Goal: Information Seeking & Learning: Find specific fact

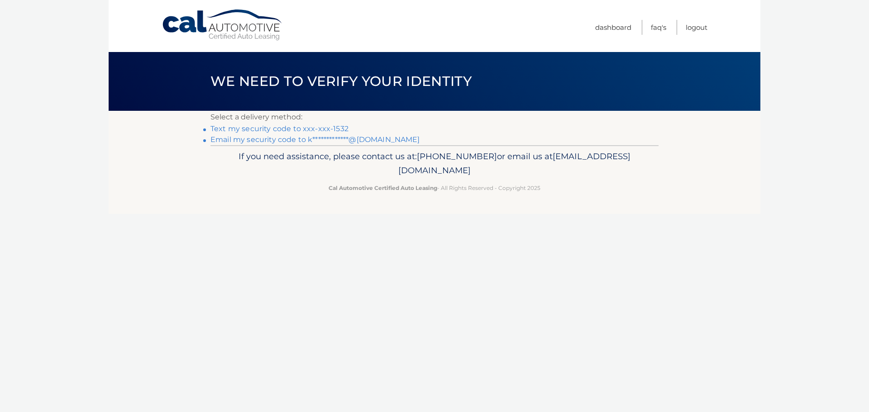
click at [605, 199] on footer "If you need assistance, please contact us at: [PHONE_NUMBER] or email us at [EM…" at bounding box center [435, 179] width 652 height 69
click at [299, 129] on link "Text my security code to xxx-xxx-1532" at bounding box center [279, 128] width 138 height 9
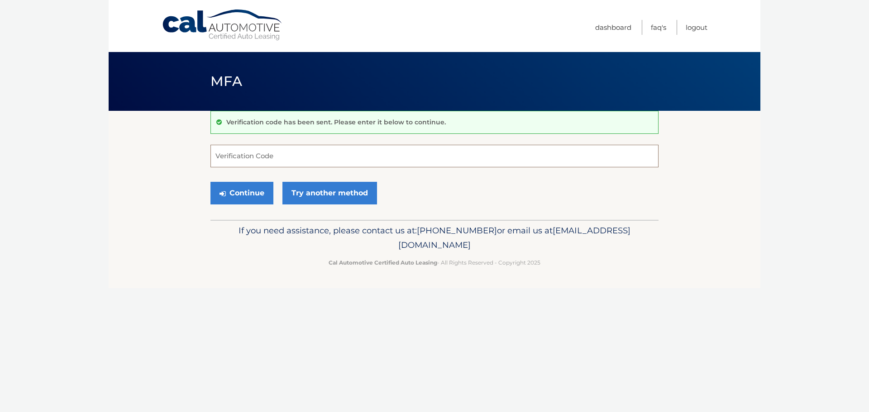
click at [251, 157] on input "Verification Code" at bounding box center [434, 156] width 448 height 23
type input "290509"
click at [254, 198] on button "Continue" at bounding box center [241, 193] width 63 height 23
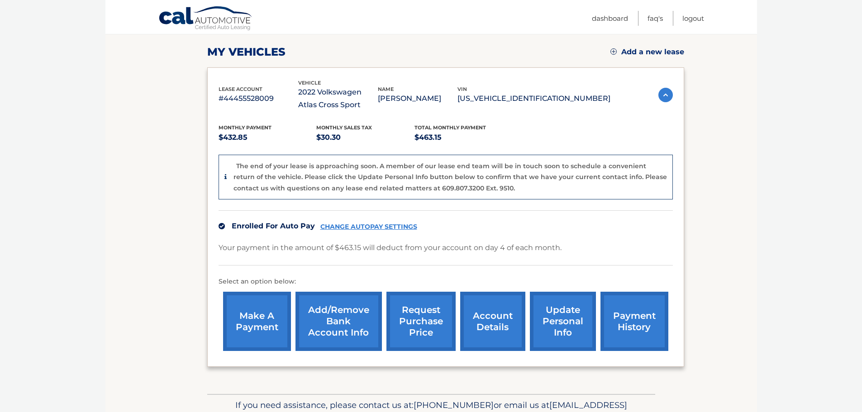
scroll to position [136, 0]
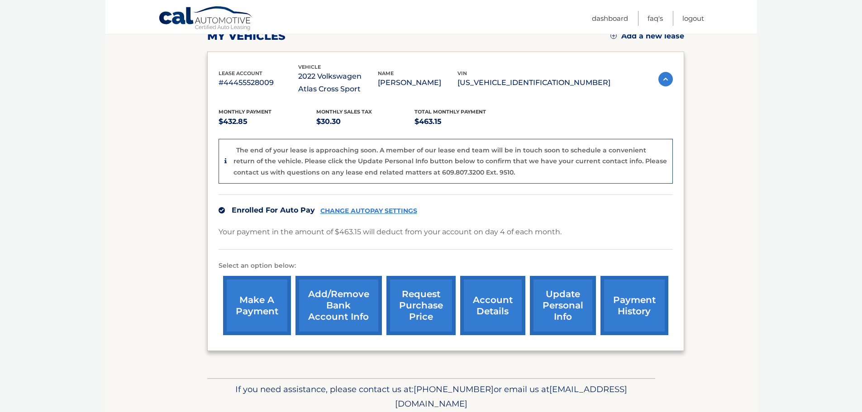
click at [421, 311] on link "request purchase price" at bounding box center [420, 305] width 69 height 59
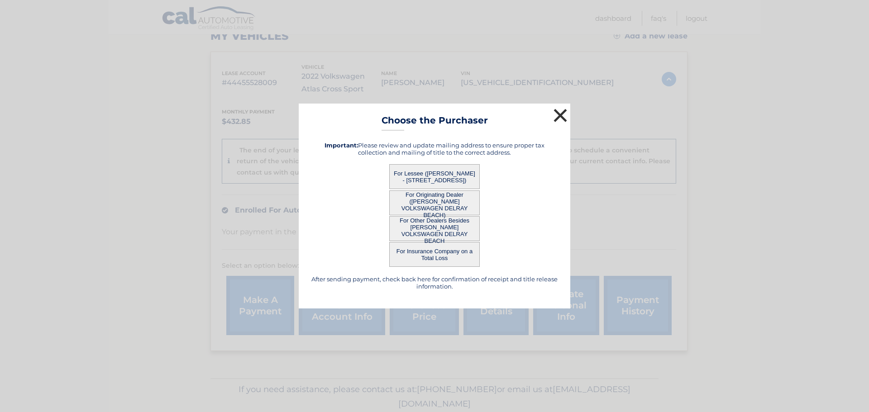
click at [559, 110] on button "×" at bounding box center [560, 115] width 18 height 18
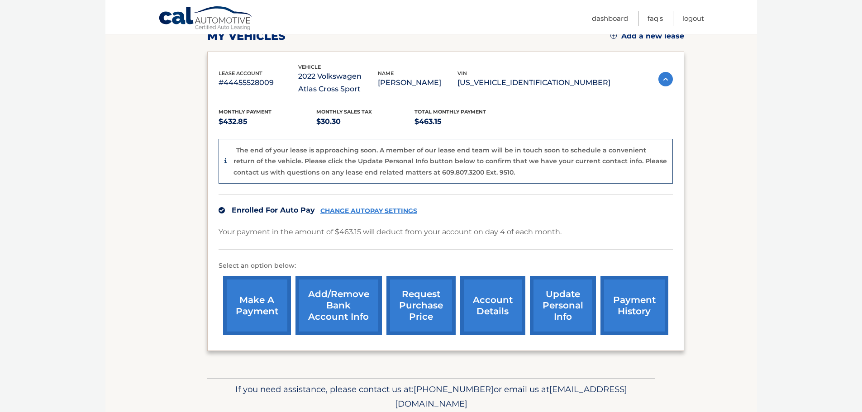
click at [640, 316] on link "payment history" at bounding box center [635, 305] width 68 height 59
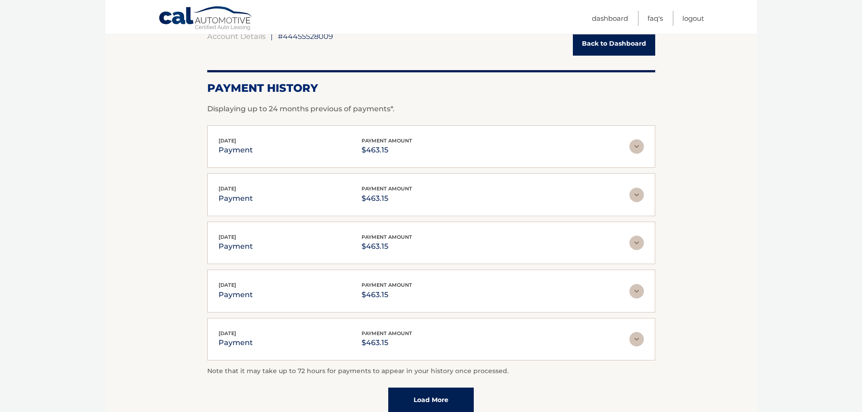
scroll to position [45, 0]
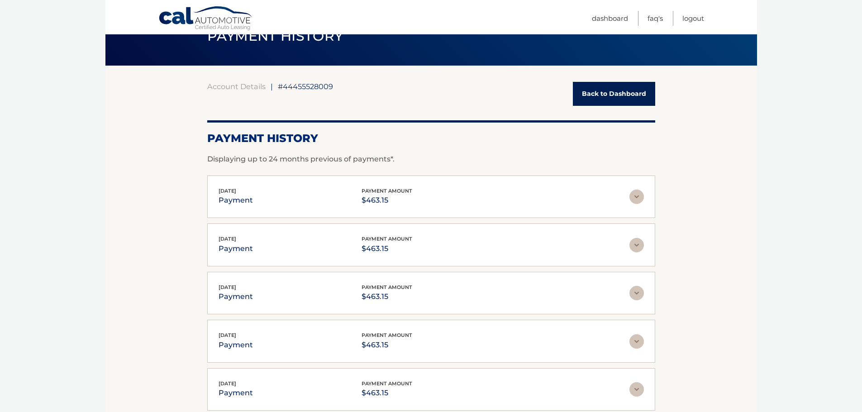
drag, startPoint x: 634, startPoint y: 203, endPoint x: 639, endPoint y: 196, distance: 9.1
click at [634, 203] on img at bounding box center [637, 197] width 14 height 14
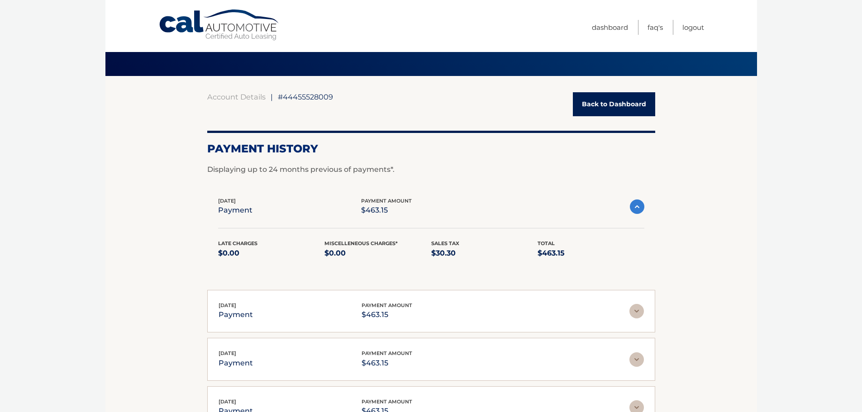
scroll to position [0, 0]
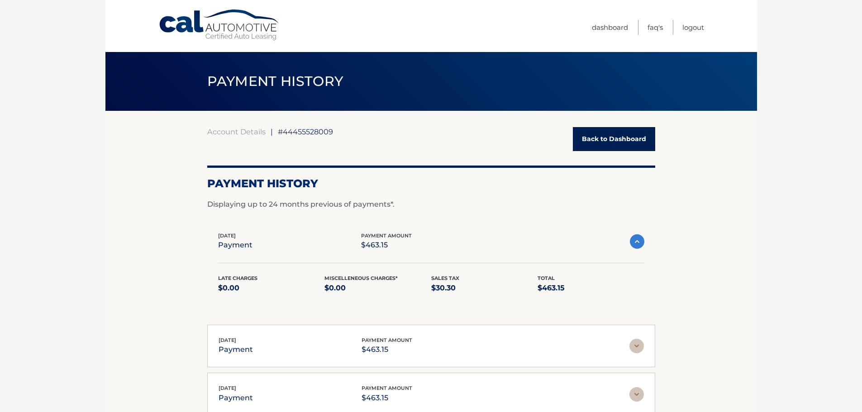
click at [640, 144] on link "Back to Dashboard" at bounding box center [614, 139] width 82 height 24
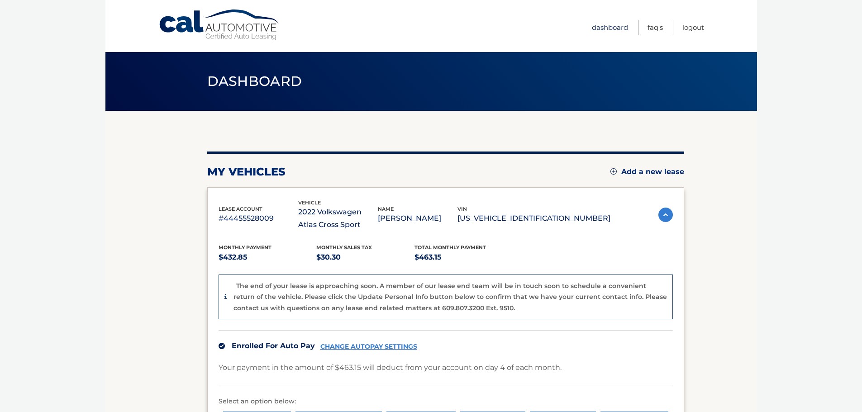
click at [604, 27] on link "Dashboard" at bounding box center [610, 27] width 36 height 15
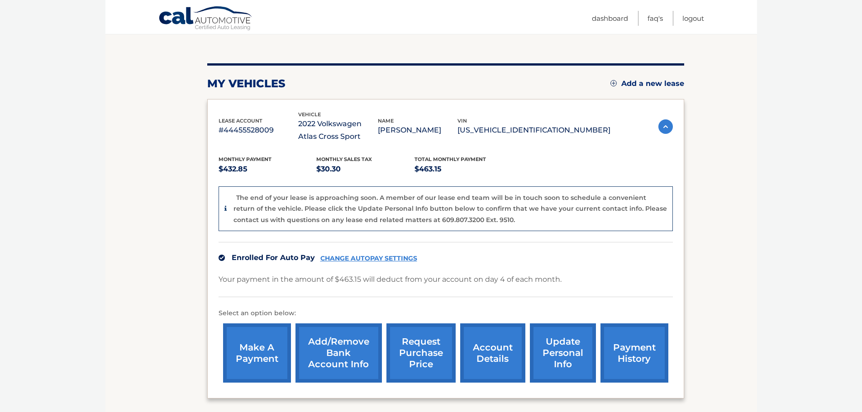
scroll to position [171, 0]
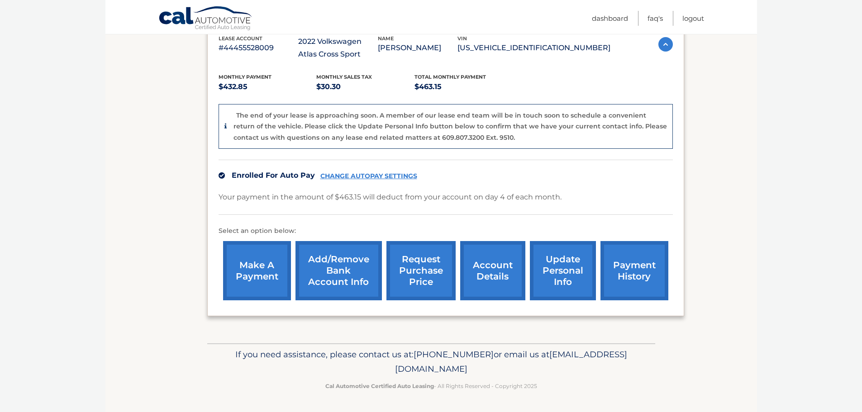
click at [557, 271] on link "update personal info" at bounding box center [563, 270] width 66 height 59
click at [488, 265] on link "account details" at bounding box center [492, 270] width 65 height 59
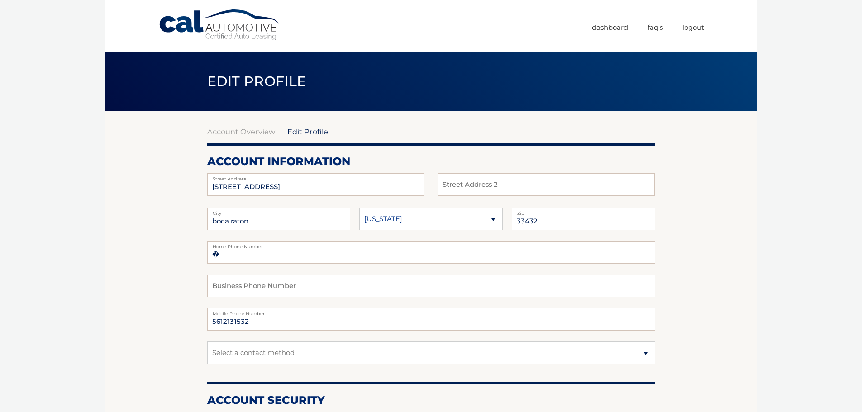
click at [501, 274] on fieldset "� Home Phone Number Business Phone Number 5612131532 Mobile Phone Number Select…" at bounding box center [431, 308] width 448 height 134
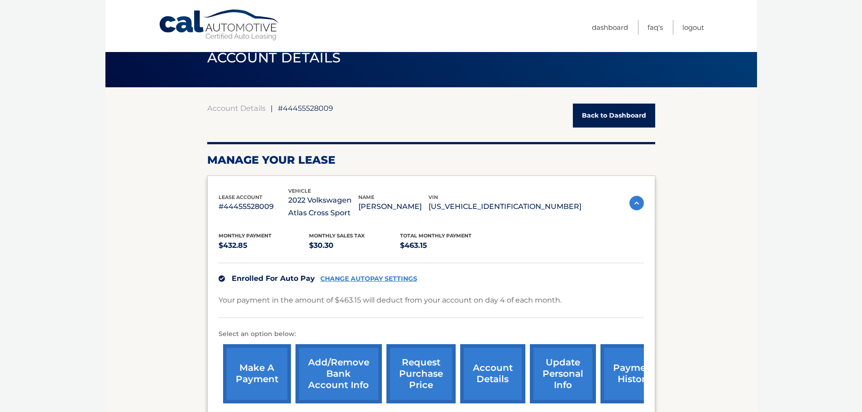
scroll to position [45, 0]
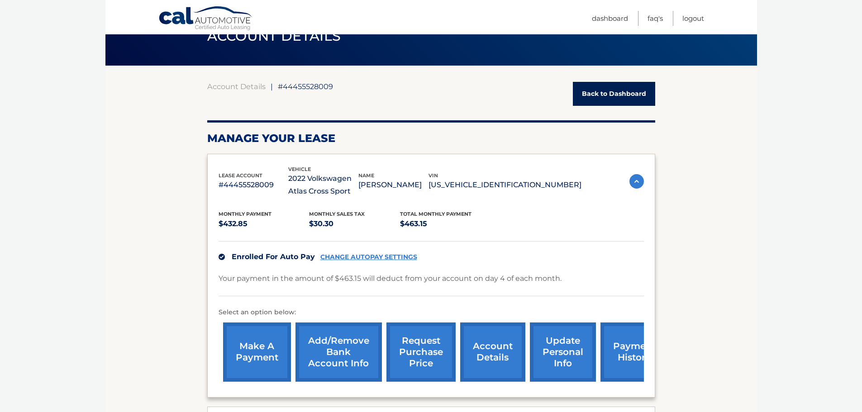
click at [640, 182] on img at bounding box center [637, 181] width 14 height 14
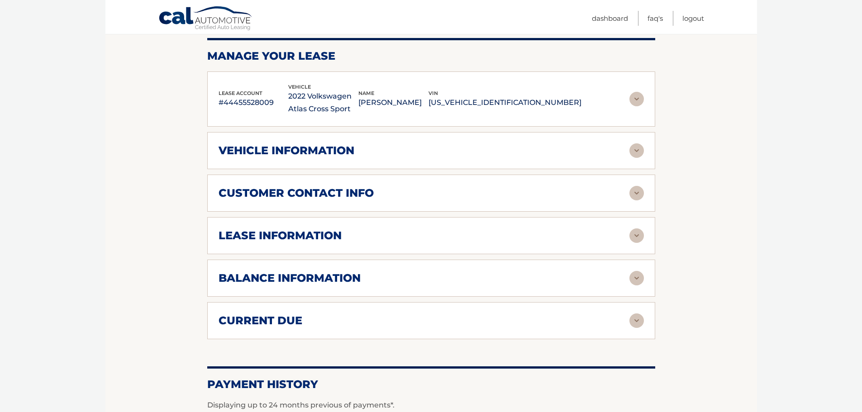
scroll to position [136, 0]
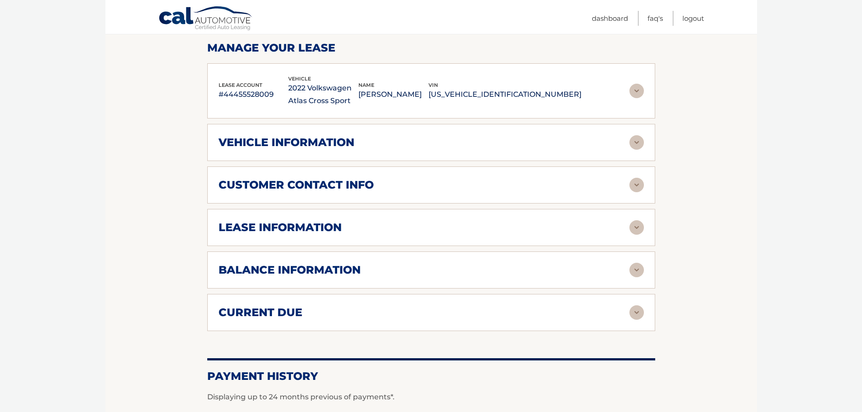
click at [426, 266] on div "balance information" at bounding box center [424, 270] width 411 height 14
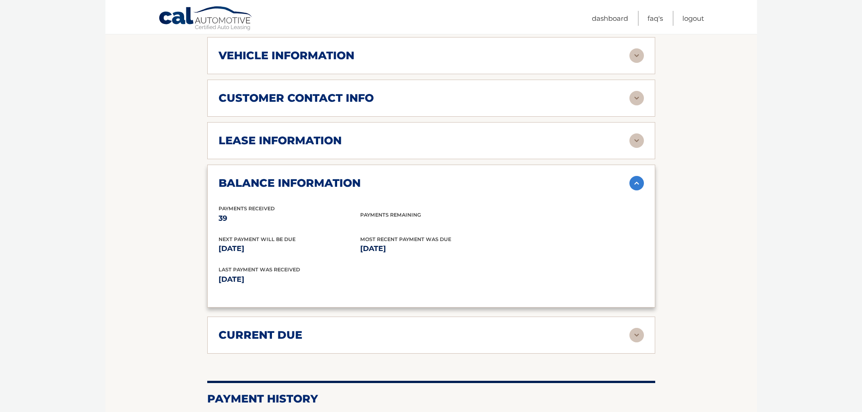
scroll to position [226, 0]
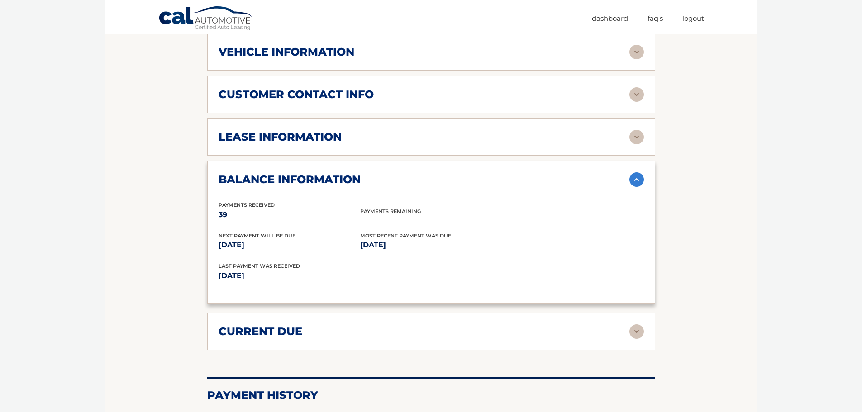
click at [607, 186] on div "balance information" at bounding box center [424, 180] width 411 height 14
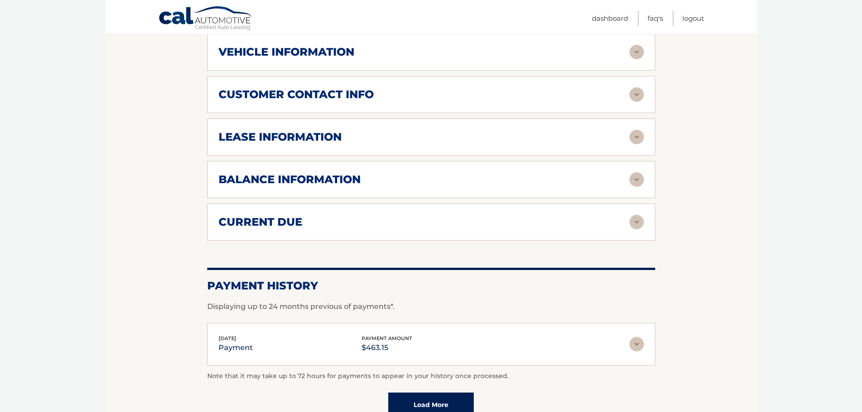
click at [524, 222] on div "current due" at bounding box center [424, 222] width 411 height 14
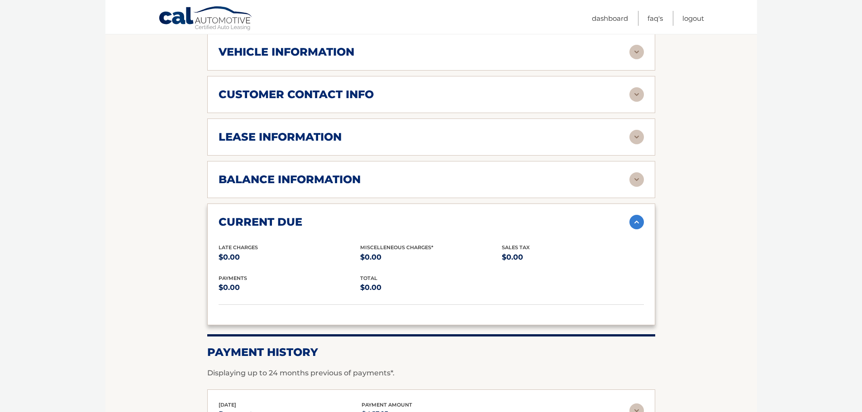
click at [524, 222] on div "current due" at bounding box center [424, 222] width 411 height 14
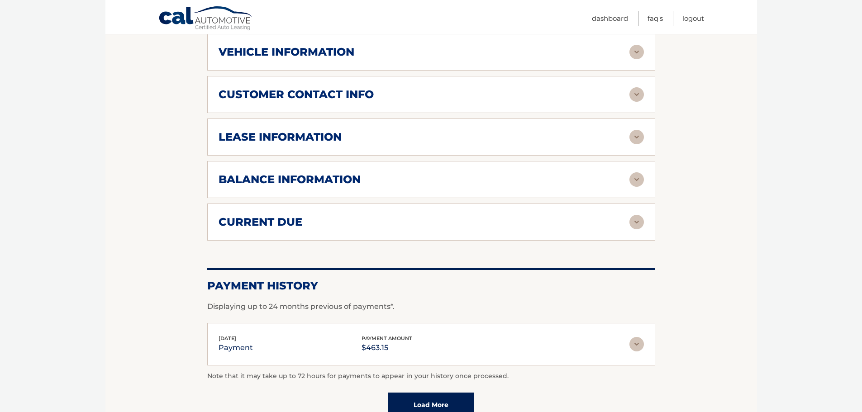
click at [513, 343] on div "Aug 04, 2025 payment payment amount $463.15" at bounding box center [424, 344] width 411 height 20
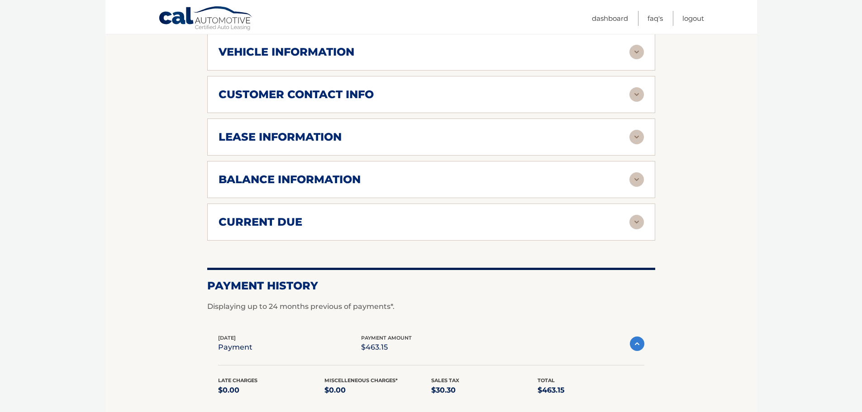
scroll to position [272, 0]
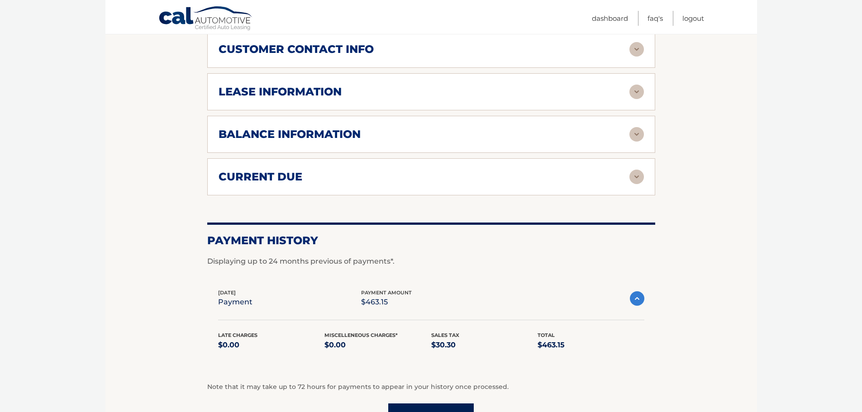
click at [534, 294] on div "Aug 04, 2025 payment payment amount $463.15" at bounding box center [424, 299] width 412 height 20
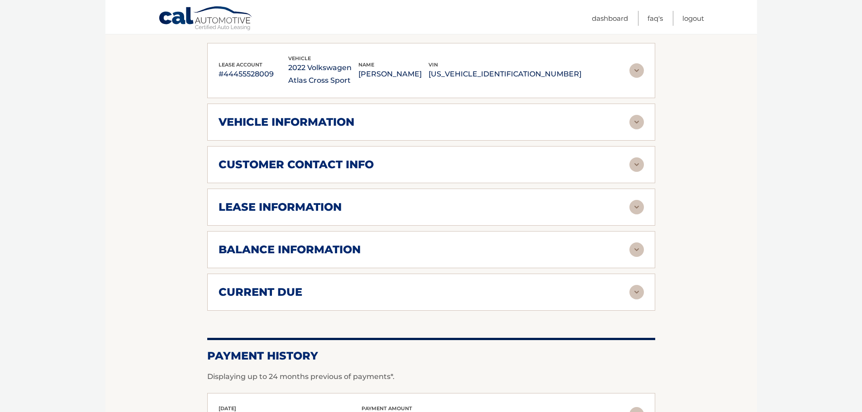
scroll to position [91, 0]
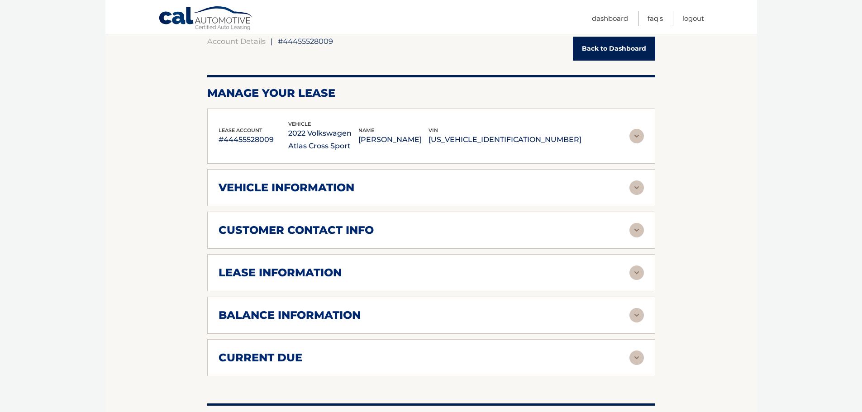
click at [415, 197] on div "vehicle information vehicle Year 2022 vehicle make Volkswagen vehicle model Atl…" at bounding box center [431, 187] width 448 height 37
drag, startPoint x: 647, startPoint y: 186, endPoint x: 635, endPoint y: 195, distance: 14.3
click at [647, 186] on div "vehicle information vehicle Year 2022 vehicle make Volkswagen vehicle model Atl…" at bounding box center [431, 187] width 448 height 37
click at [635, 195] on img at bounding box center [637, 188] width 14 height 14
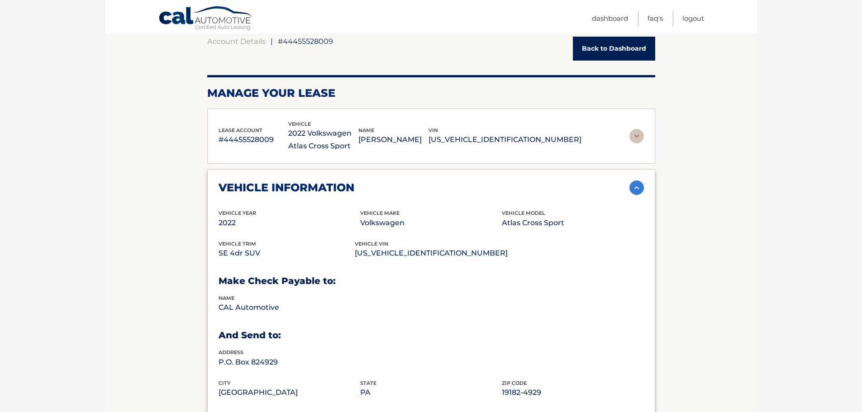
click at [631, 190] on img at bounding box center [637, 188] width 14 height 14
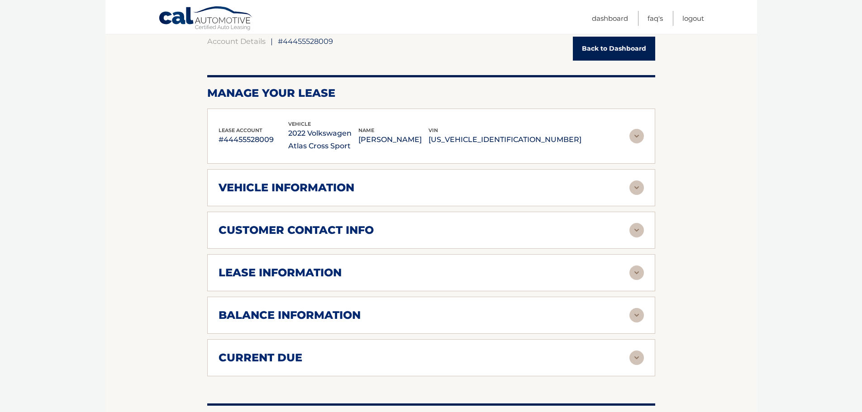
click at [563, 234] on div "customer contact info" at bounding box center [424, 231] width 411 height 14
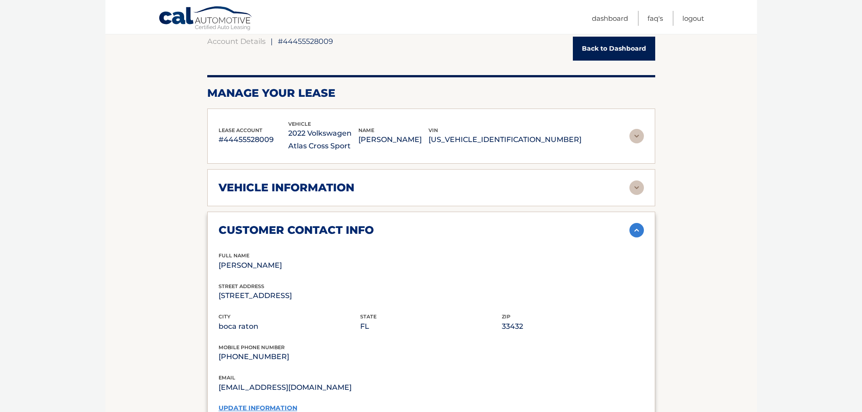
click at [568, 228] on div "customer contact info" at bounding box center [424, 231] width 411 height 14
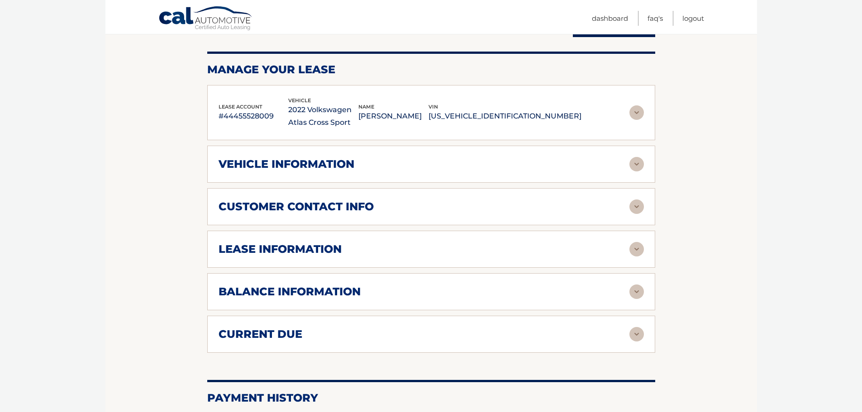
scroll to position [136, 0]
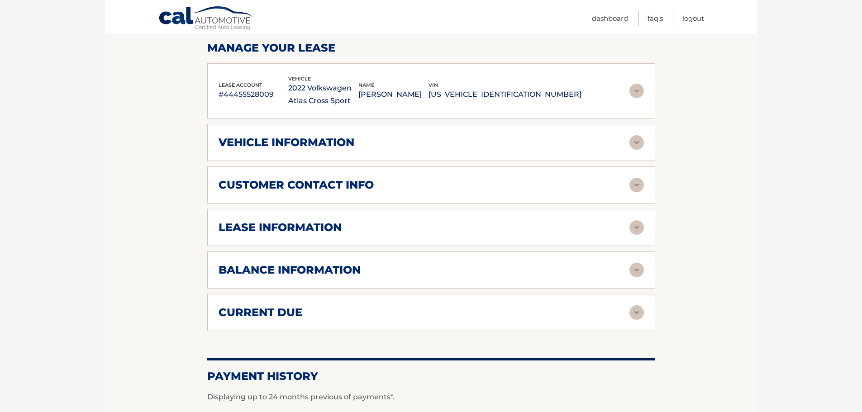
click at [566, 231] on div "lease information" at bounding box center [424, 228] width 411 height 14
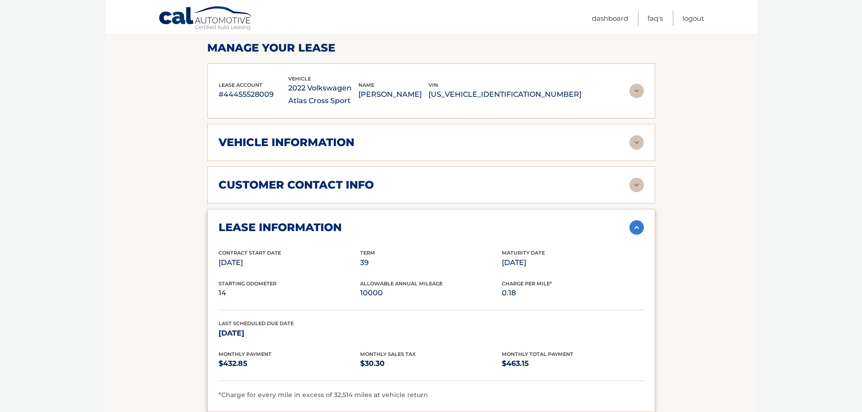
drag, startPoint x: 549, startPoint y: 260, endPoint x: 492, endPoint y: 268, distance: 58.1
click at [492, 268] on div "Contract Start Date Jun 04, 2022 Term 39 Maturity Date Sep 04, 2025" at bounding box center [431, 264] width 425 height 31
click at [586, 266] on p "[DATE]" at bounding box center [573, 263] width 142 height 13
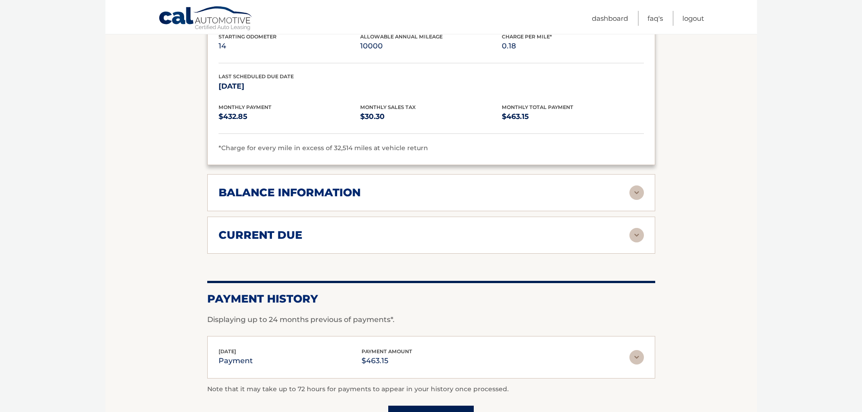
scroll to position [362, 0]
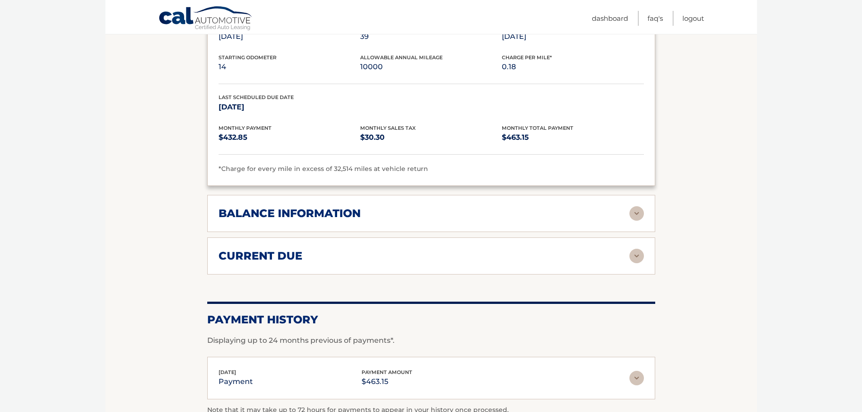
click at [633, 209] on img at bounding box center [637, 213] width 14 height 14
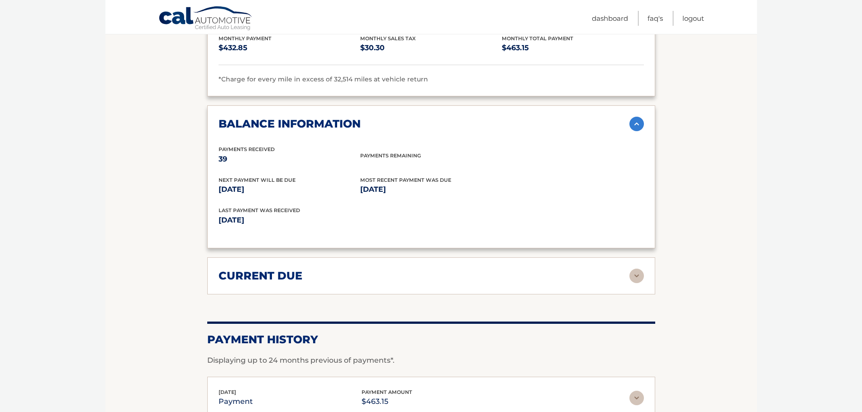
scroll to position [453, 0]
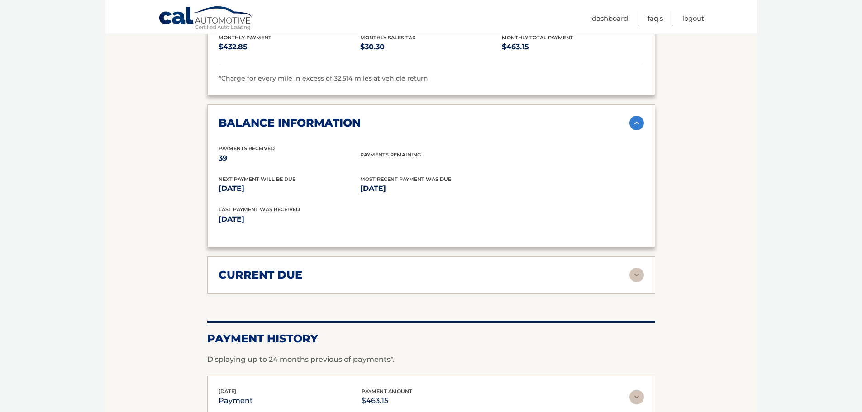
click at [630, 273] on img at bounding box center [637, 275] width 14 height 14
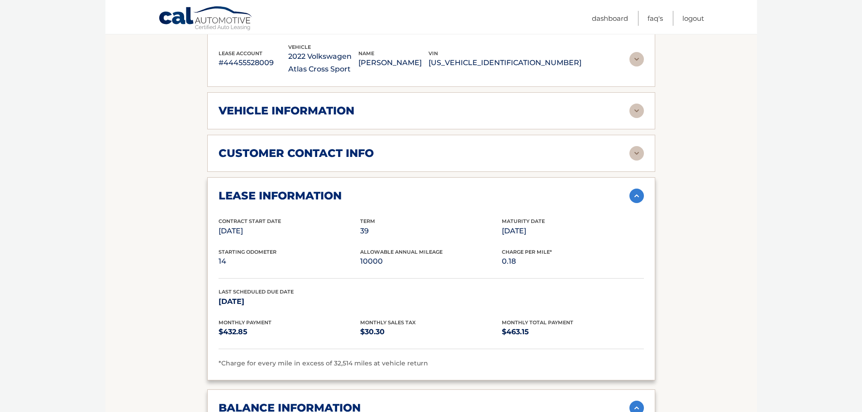
scroll to position [166, 0]
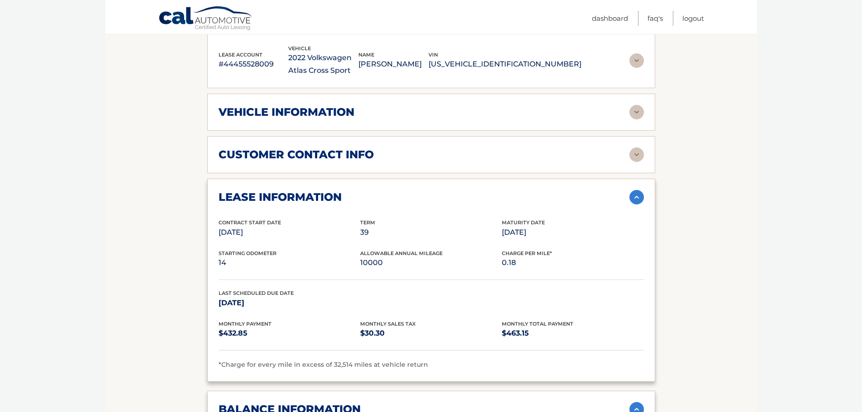
click at [641, 200] on img at bounding box center [637, 197] width 14 height 14
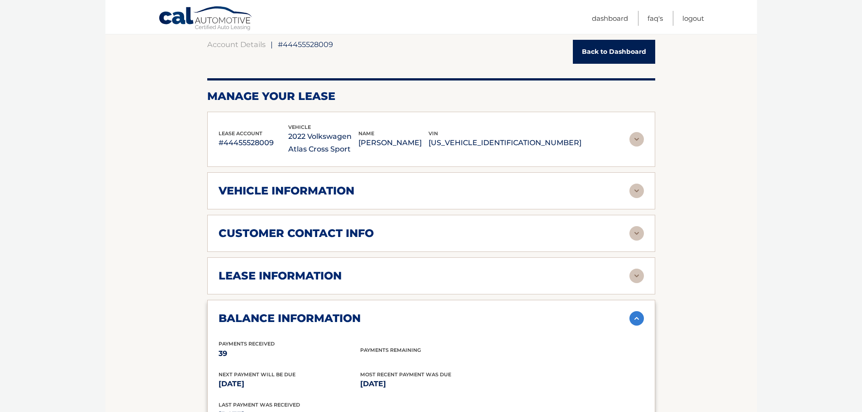
scroll to position [76, 0]
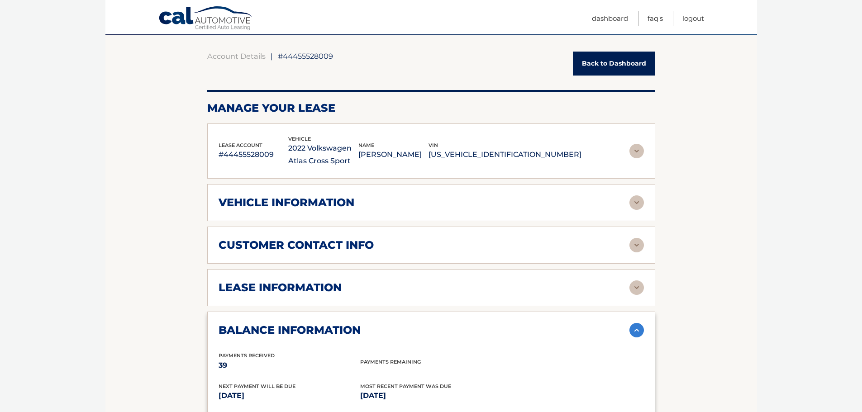
click at [641, 200] on img at bounding box center [637, 203] width 14 height 14
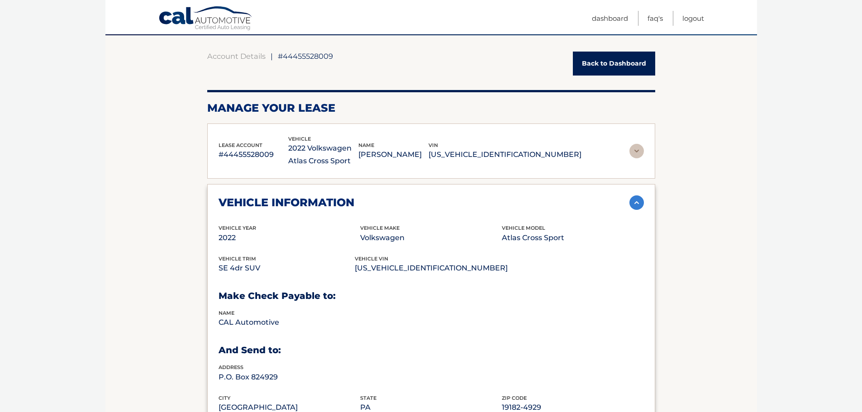
click at [634, 202] on img at bounding box center [637, 203] width 14 height 14
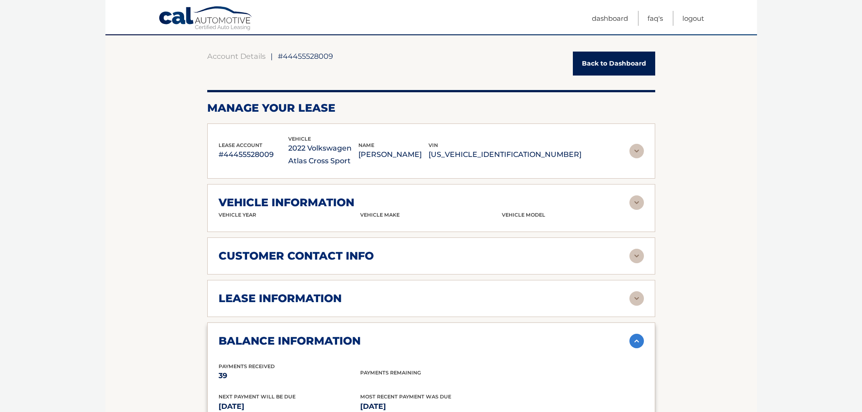
click at [636, 150] on img at bounding box center [637, 151] width 14 height 14
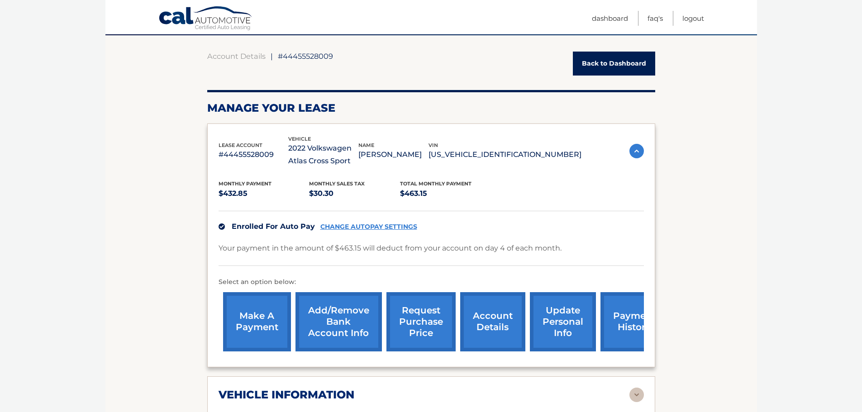
click at [636, 150] on img at bounding box center [637, 151] width 14 height 14
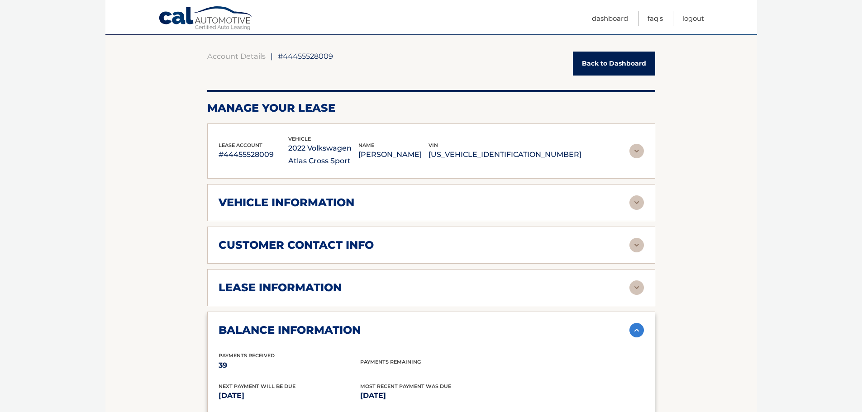
click at [599, 62] on link "Back to Dashboard" at bounding box center [614, 64] width 82 height 24
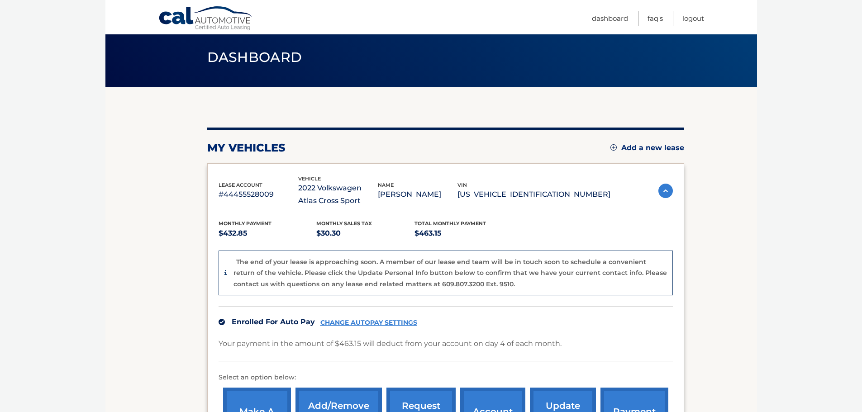
scroll to position [45, 0]
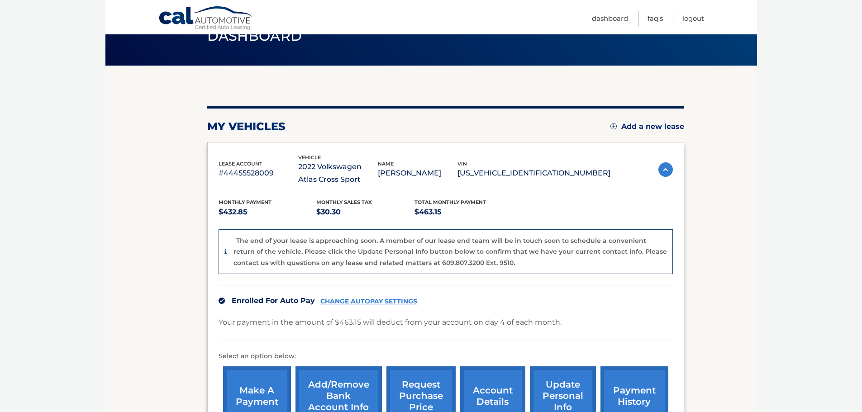
click at [256, 181] on div "lease account #44455528009 vehicle 2022 Volkswagen Atlas Cross Sport name KRIST…" at bounding box center [415, 169] width 392 height 33
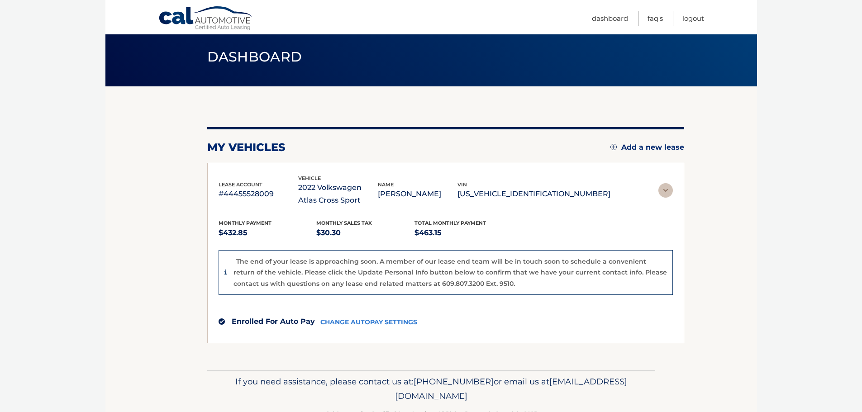
scroll to position [0, 0]
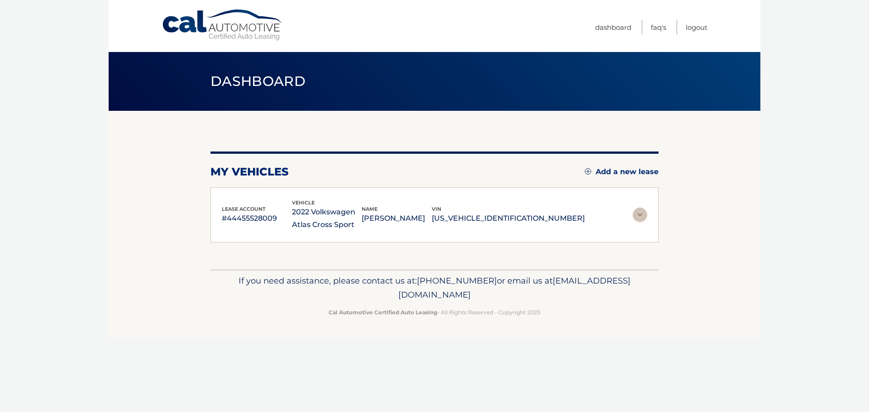
click at [292, 214] on p "#44455528009" at bounding box center [257, 218] width 70 height 13
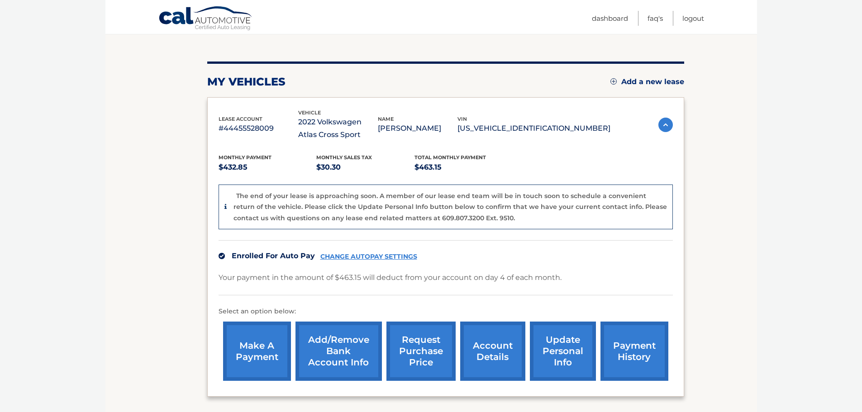
scroll to position [91, 0]
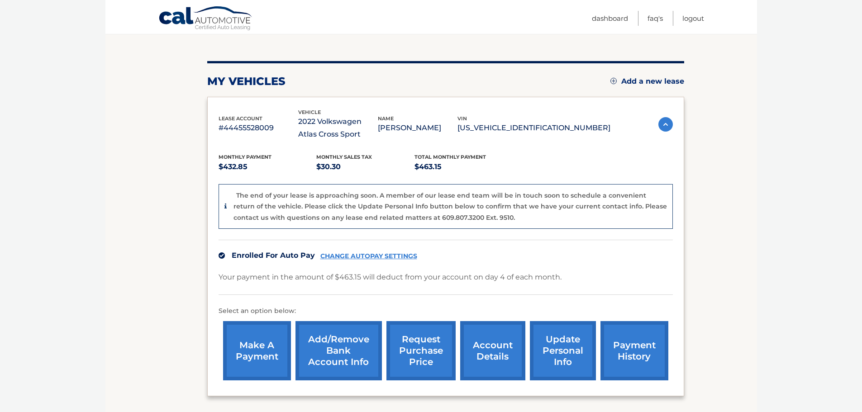
click at [484, 362] on link "account details" at bounding box center [492, 350] width 65 height 59
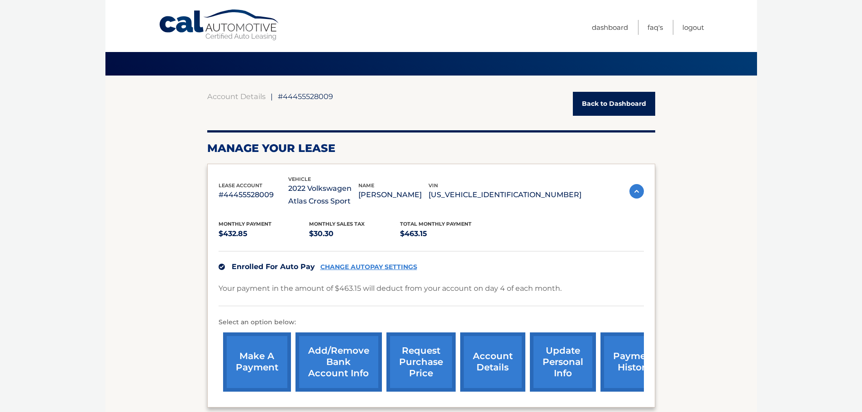
scroll to position [91, 0]
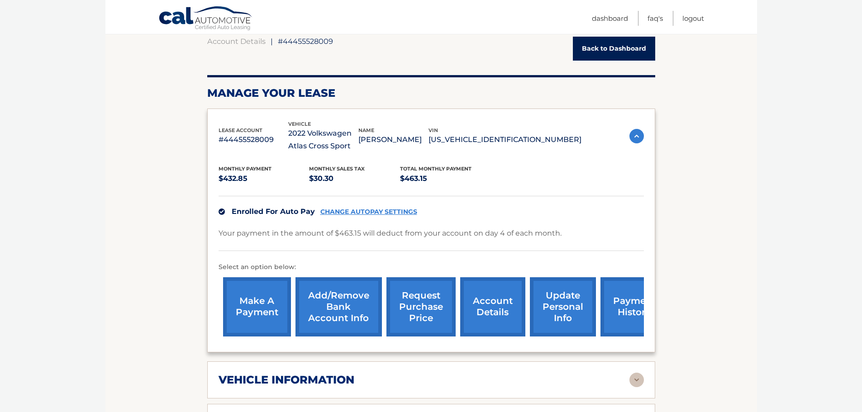
click at [482, 302] on link "account details" at bounding box center [492, 306] width 65 height 59
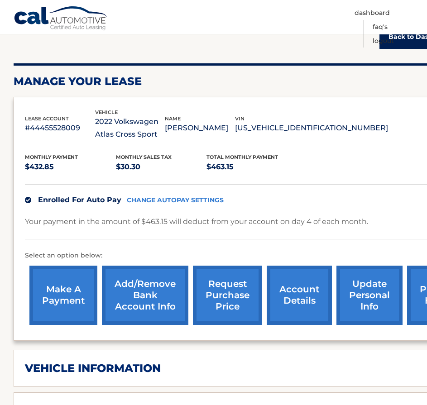
scroll to position [226, 0]
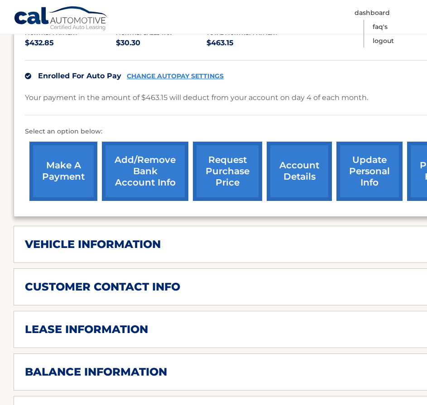
click at [100, 249] on h2 "vehicle information" at bounding box center [93, 245] width 136 height 14
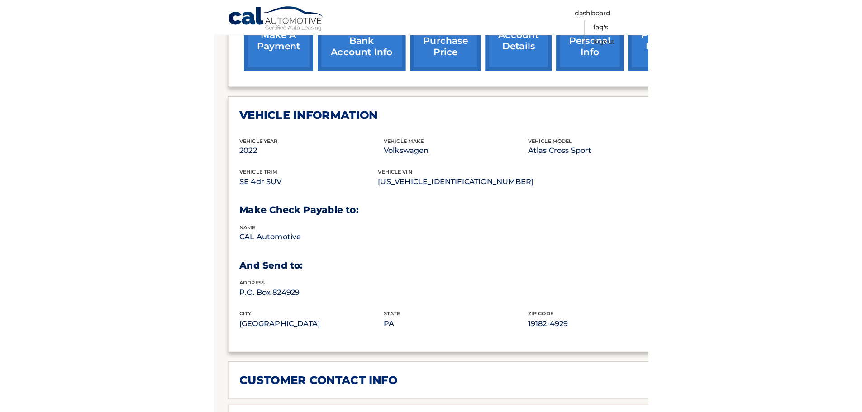
scroll to position [362, 0]
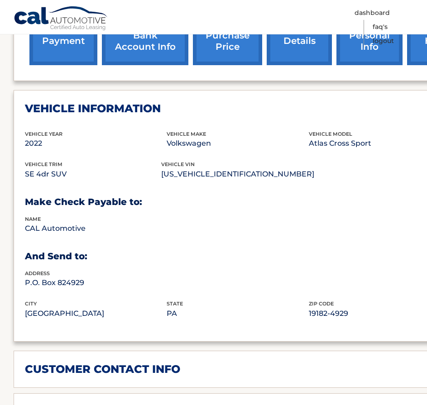
drag, startPoint x: 252, startPoint y: 175, endPoint x: 164, endPoint y: 176, distance: 88.3
click at [164, 176] on div "vehicle trim SE 4dr SUV vehicle vin [US_VEHICLE_IDENTIFICATION_NUMBER]" at bounding box center [237, 175] width 425 height 31
copy div "vehicle vin [US_VEHICLE_IDENTIFICATION_NUMBER]"
